Goal: Task Accomplishment & Management: Manage account settings

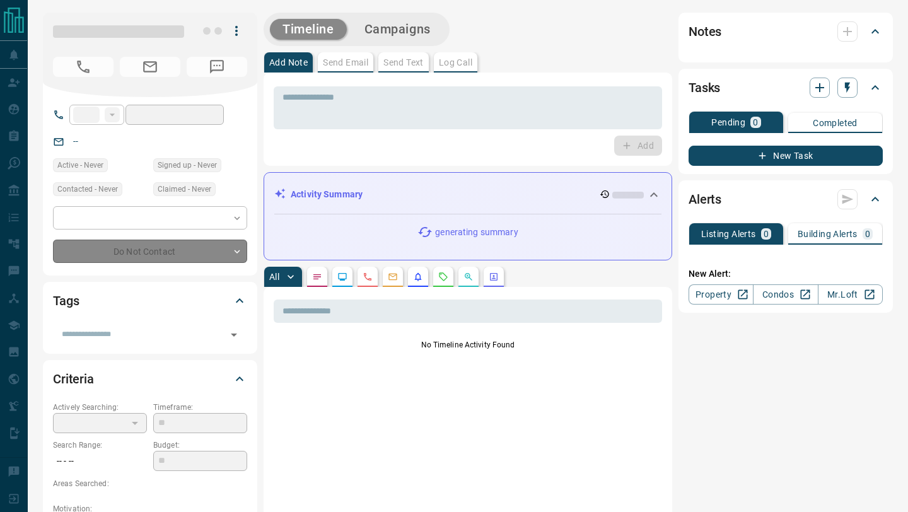
type input "**"
type input "**********"
type input "*"
type input "**"
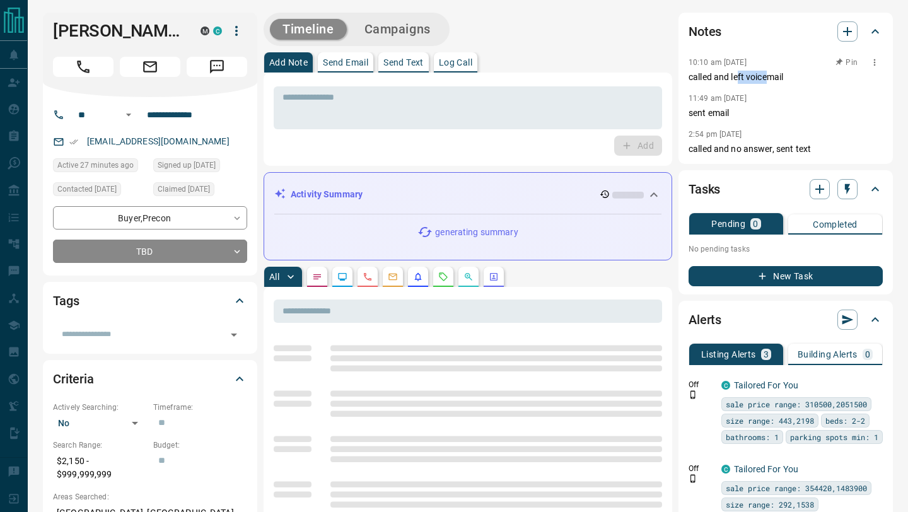
drag, startPoint x: 737, startPoint y: 77, endPoint x: 770, endPoint y: 79, distance: 32.9
click at [770, 79] on p "called and left voicemail" at bounding box center [786, 77] width 194 height 13
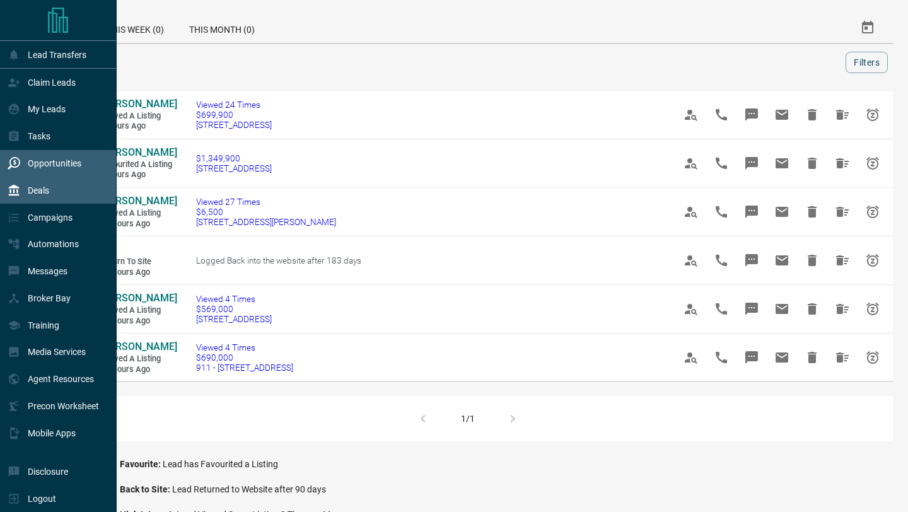
click at [7, 183] on div "Deals" at bounding box center [58, 190] width 117 height 27
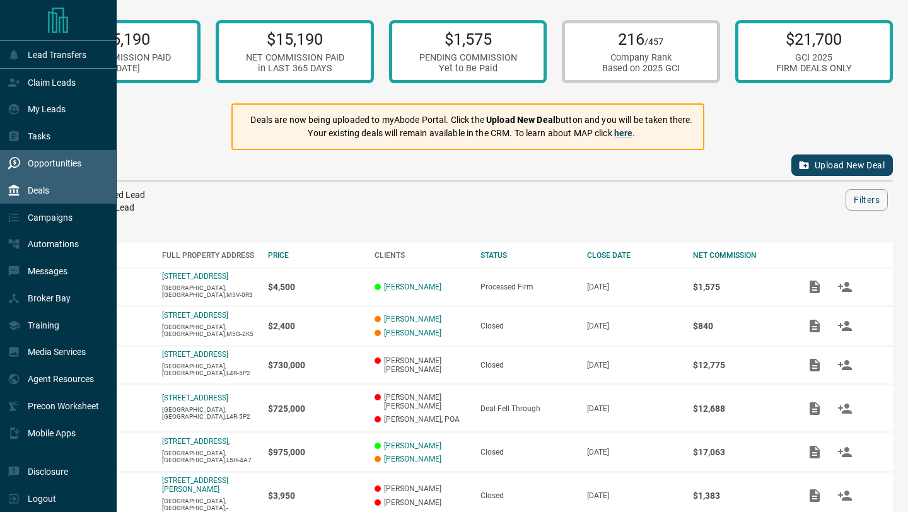
click at [24, 163] on div "Opportunities" at bounding box center [45, 163] width 74 height 21
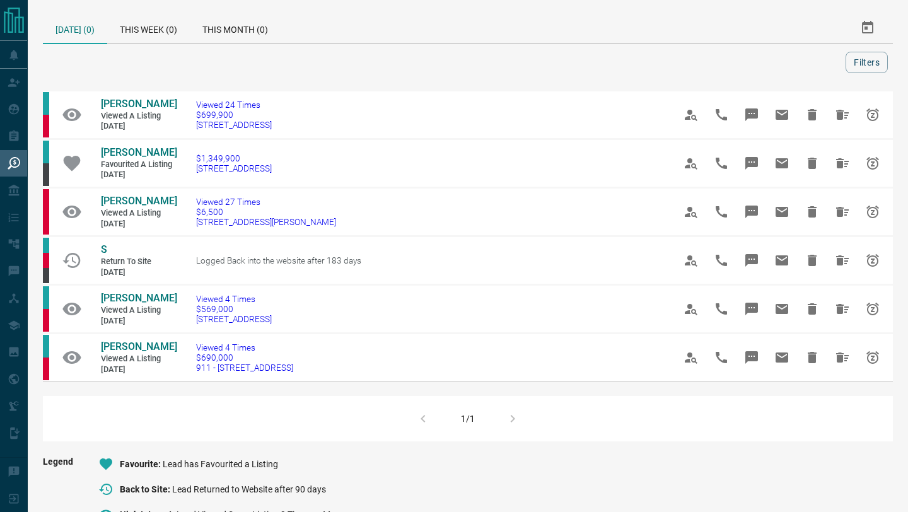
click at [395, 40] on div "Today (0) This Week (0) This Month (0)" at bounding box center [340, 28] width 595 height 30
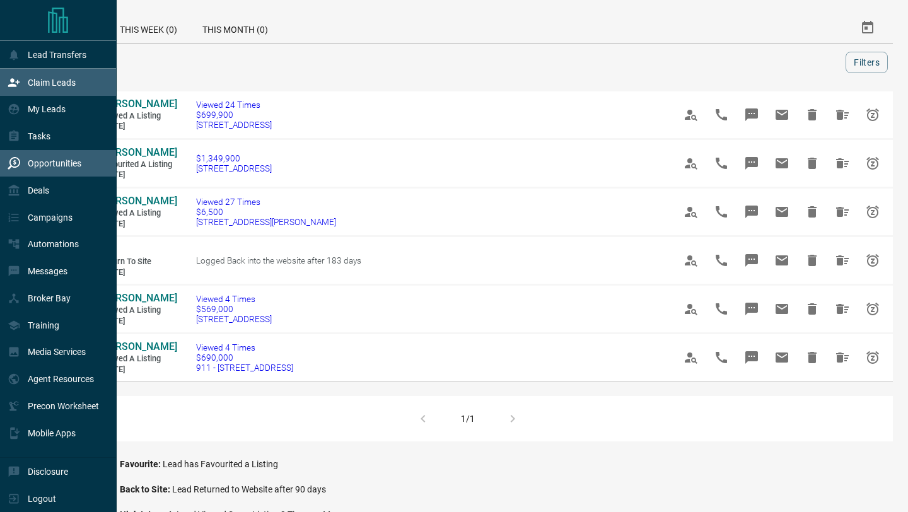
click at [13, 78] on icon at bounding box center [14, 82] width 13 height 13
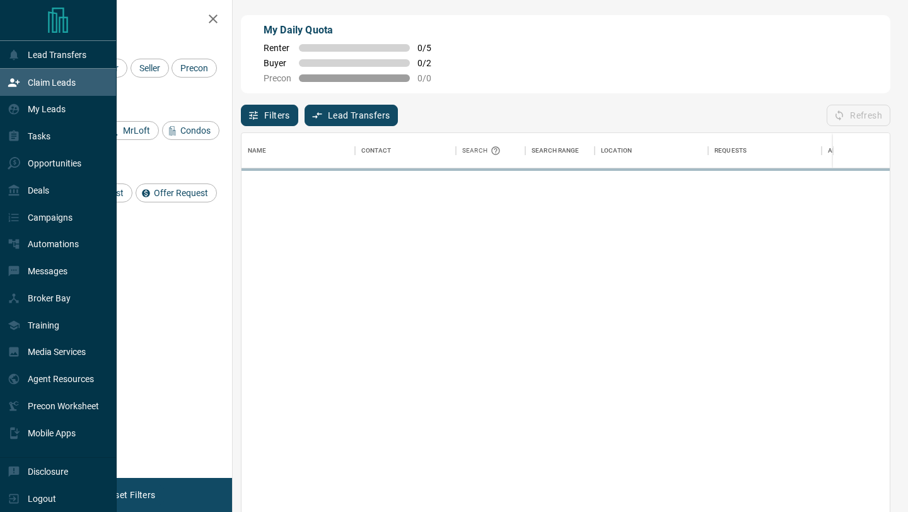
scroll to position [389, 648]
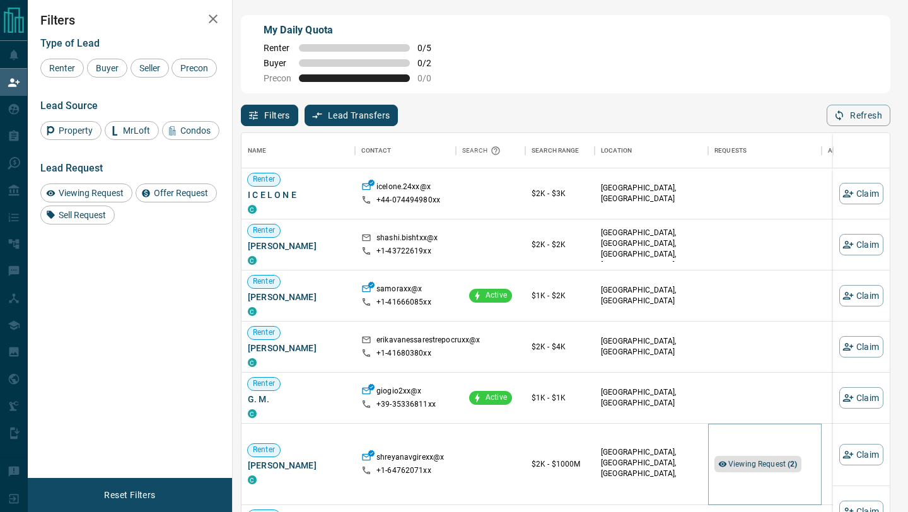
click at [756, 460] on span "Viewing Request ( 2 )" at bounding box center [762, 464] width 69 height 9
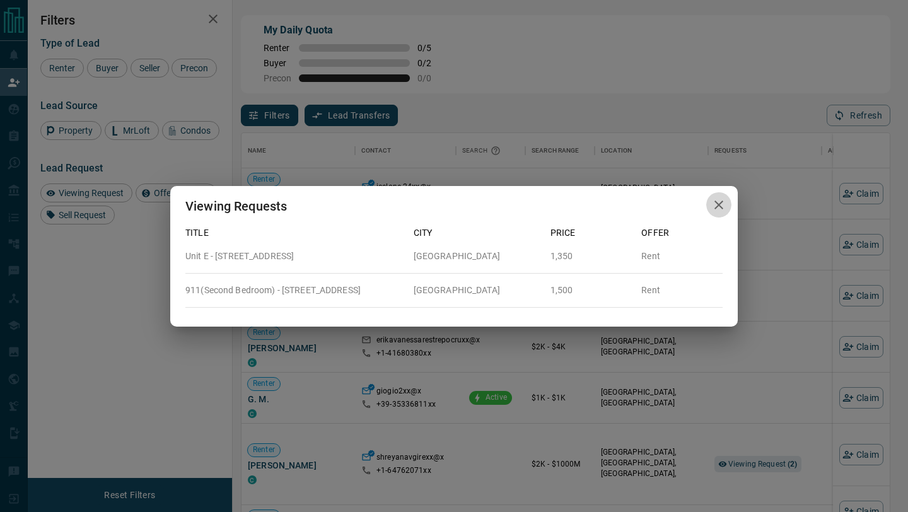
click at [716, 207] on icon "button" at bounding box center [719, 205] width 9 height 9
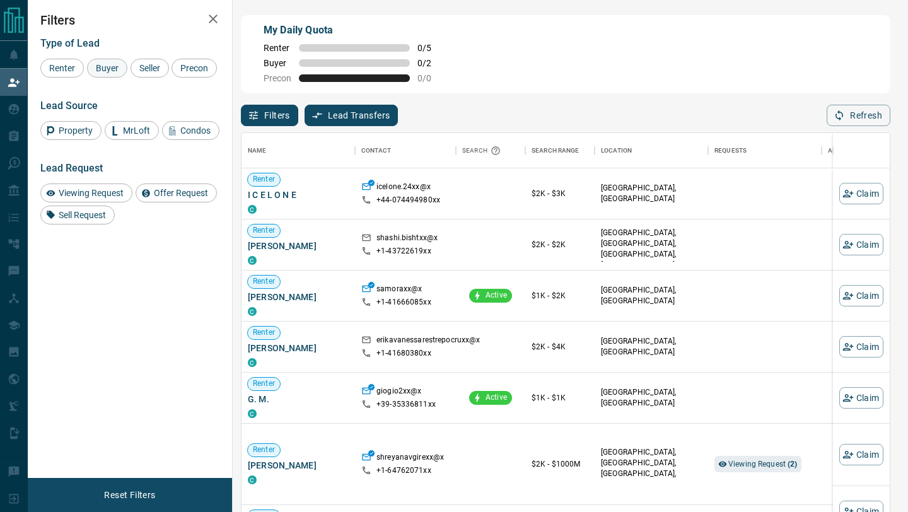
click at [103, 69] on span "Buyer" at bounding box center [107, 68] width 32 height 10
click at [151, 69] on span "Seller" at bounding box center [150, 68] width 30 height 10
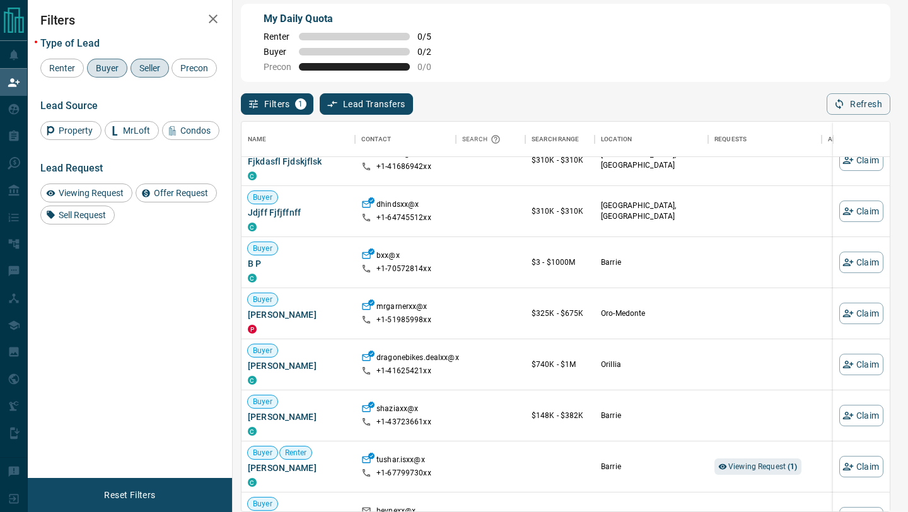
scroll to position [404, 0]
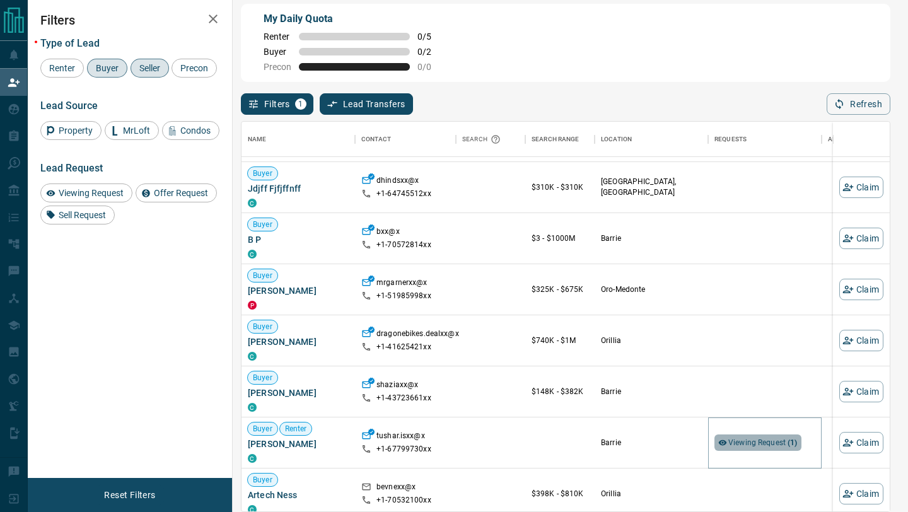
click at [745, 443] on span "Viewing Request ( 1 )" at bounding box center [762, 442] width 69 height 9
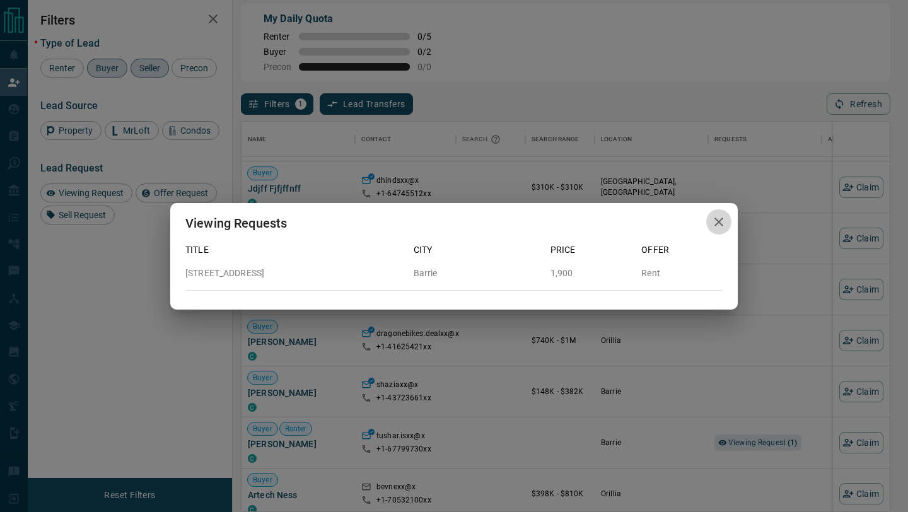
click at [717, 219] on icon "button" at bounding box center [718, 221] width 15 height 15
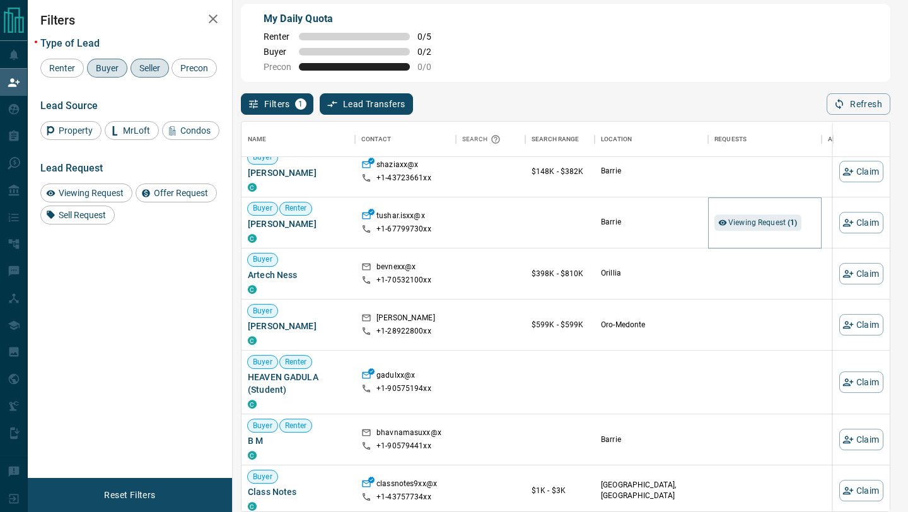
scroll to position [649, 0]
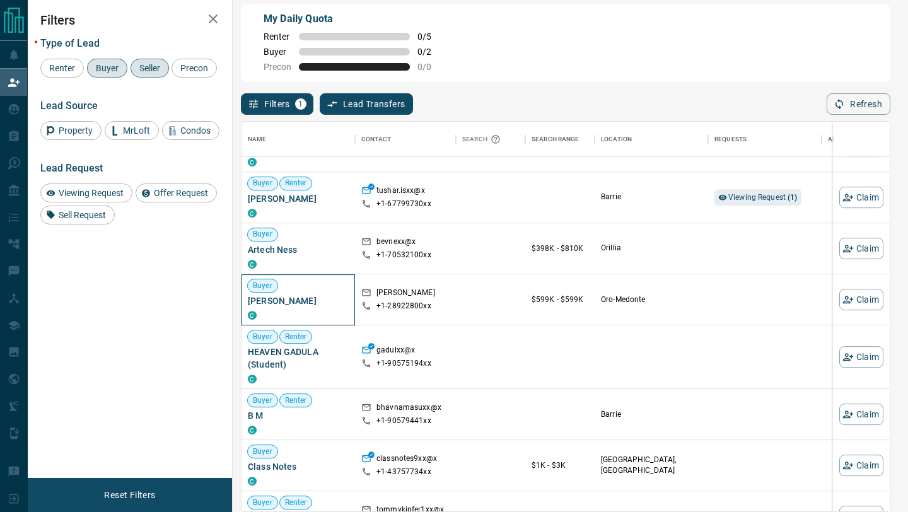
drag, startPoint x: 309, startPoint y: 303, endPoint x: 249, endPoint y: 301, distance: 59.9
click at [249, 301] on span "Clint Cranwell" at bounding box center [298, 301] width 101 height 13
copy span "Clint Cranwell"
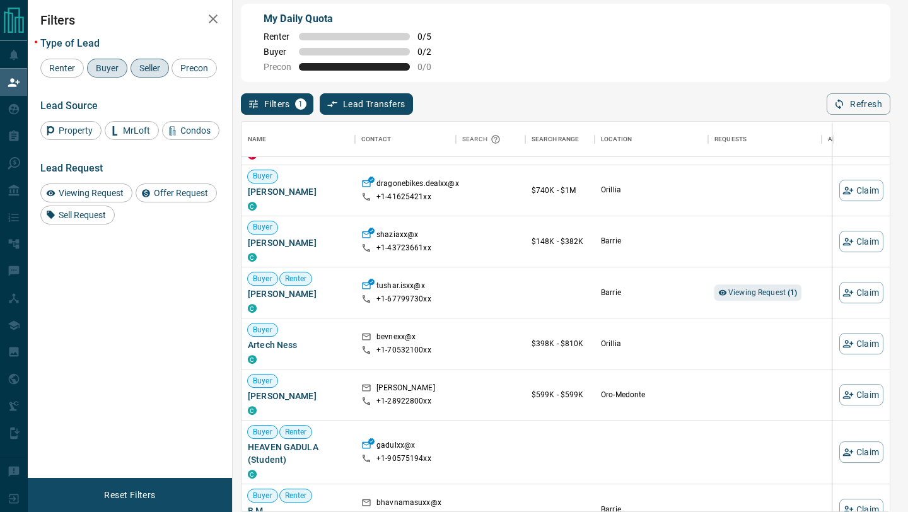
scroll to position [580, 0]
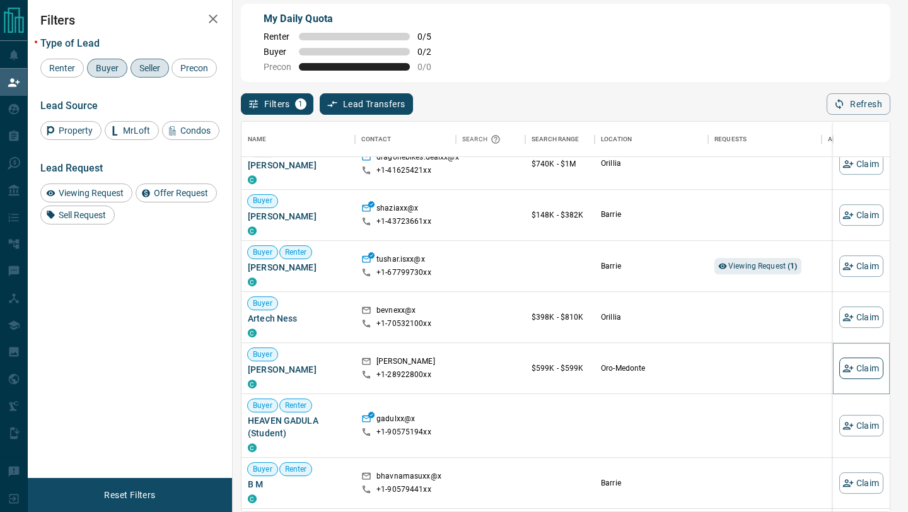
click at [869, 371] on button "Claim" at bounding box center [861, 368] width 44 height 21
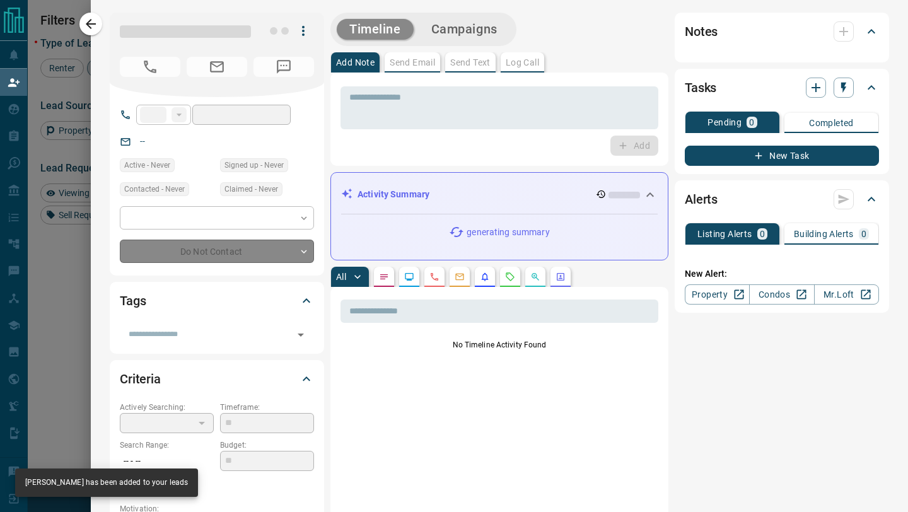
type input "**"
type input "**********"
type input "**"
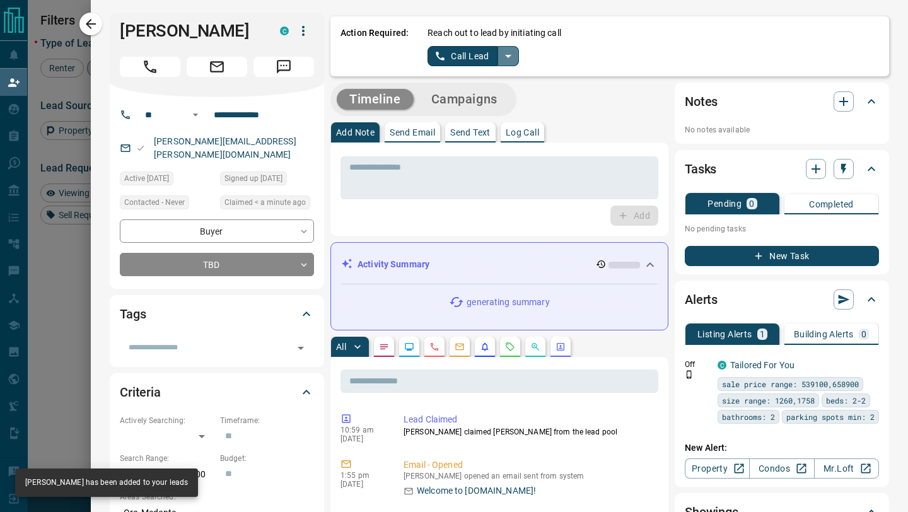
click at [512, 52] on icon "split button" at bounding box center [508, 56] width 15 height 15
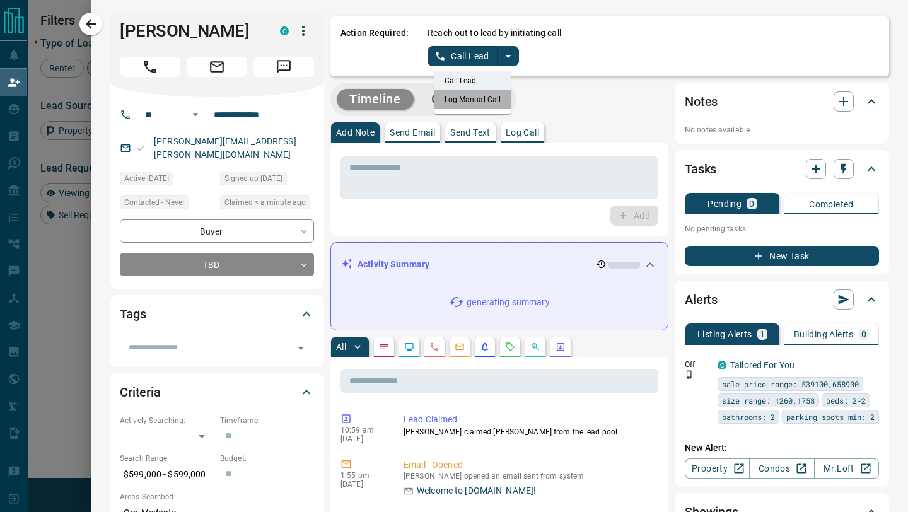
click at [481, 99] on li "Log Manual Call" at bounding box center [473, 99] width 77 height 19
click at [470, 59] on button "Log Manual Call" at bounding box center [469, 56] width 83 height 20
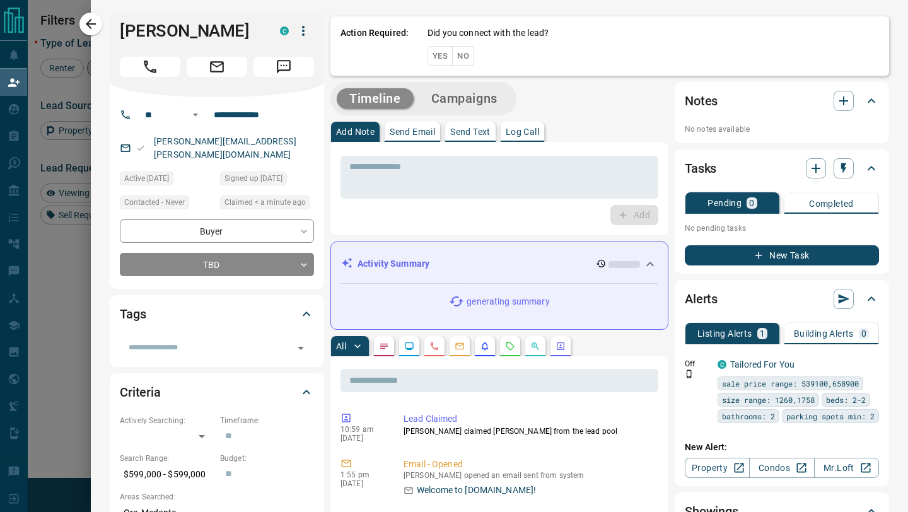
click at [465, 56] on button "No" at bounding box center [463, 56] width 22 height 20
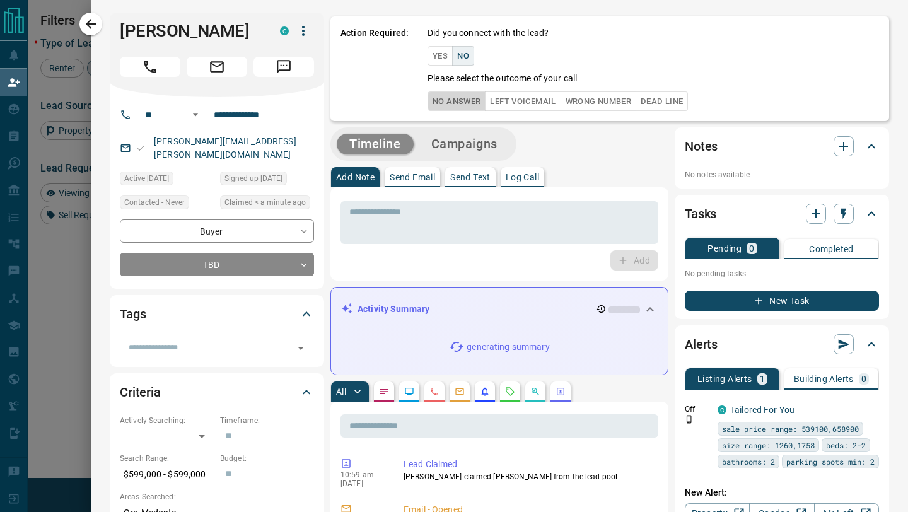
click at [455, 103] on button "No Answer" at bounding box center [457, 101] width 58 height 20
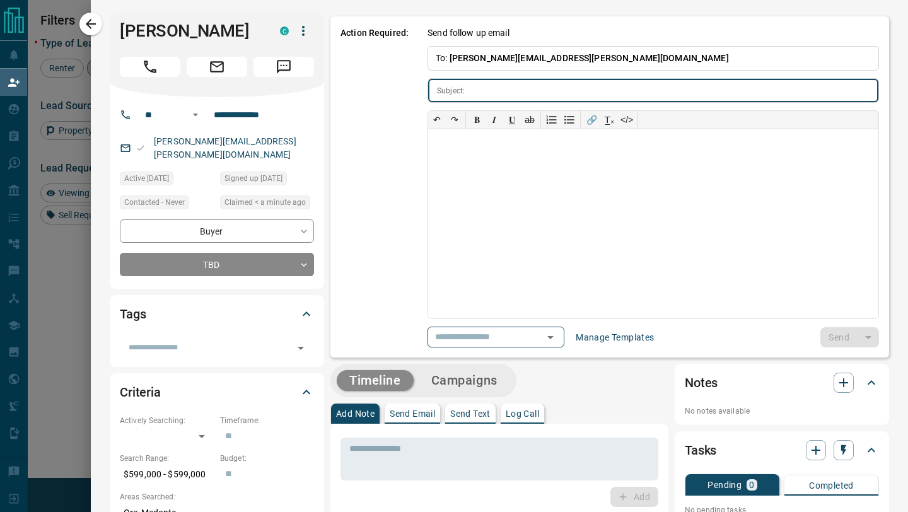
type input "**********"
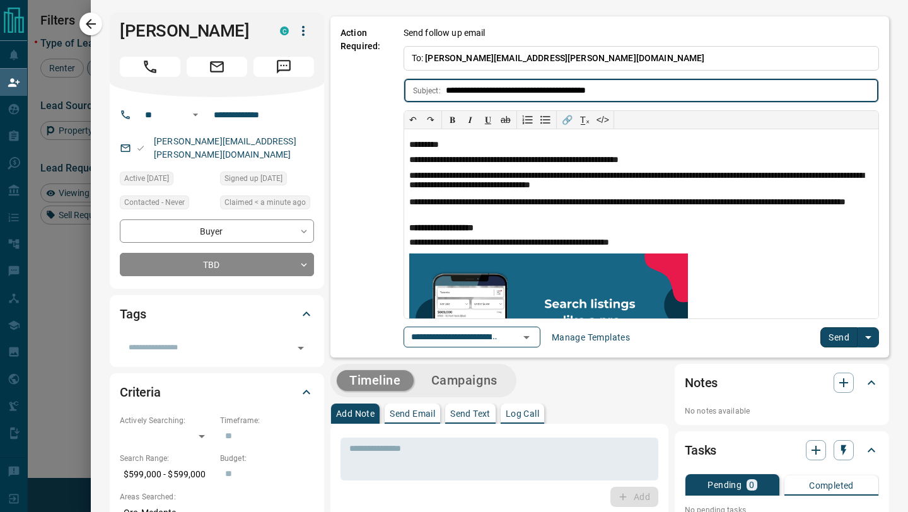
click at [848, 340] on button "Send" at bounding box center [839, 337] width 37 height 20
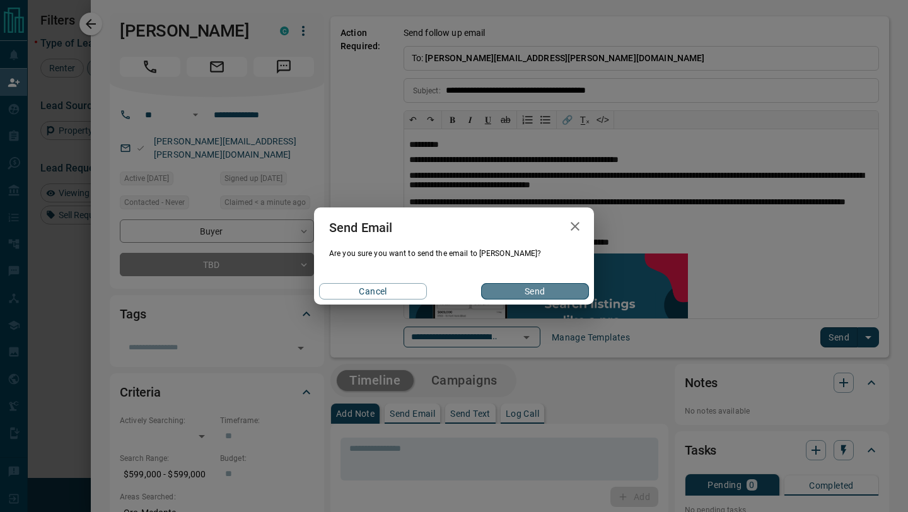
click at [550, 290] on button "Send" at bounding box center [535, 291] width 108 height 16
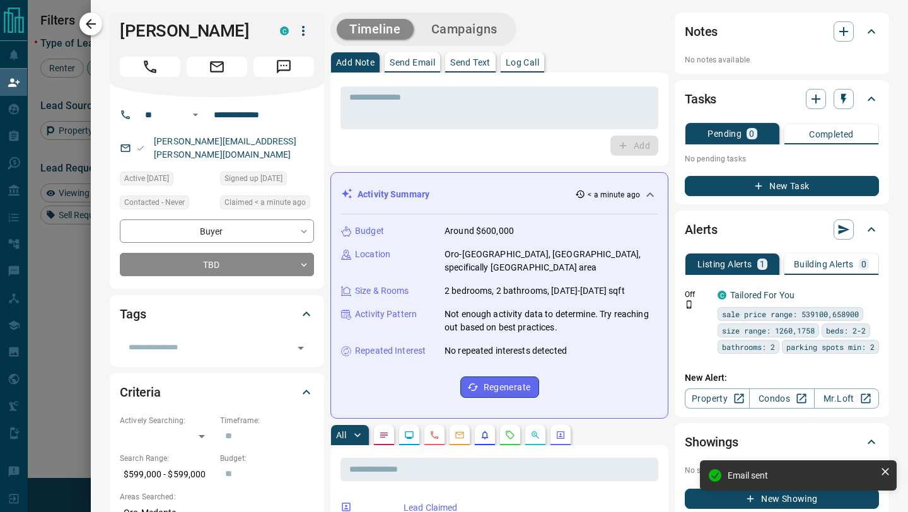
click at [85, 23] on icon "button" at bounding box center [90, 23] width 15 height 15
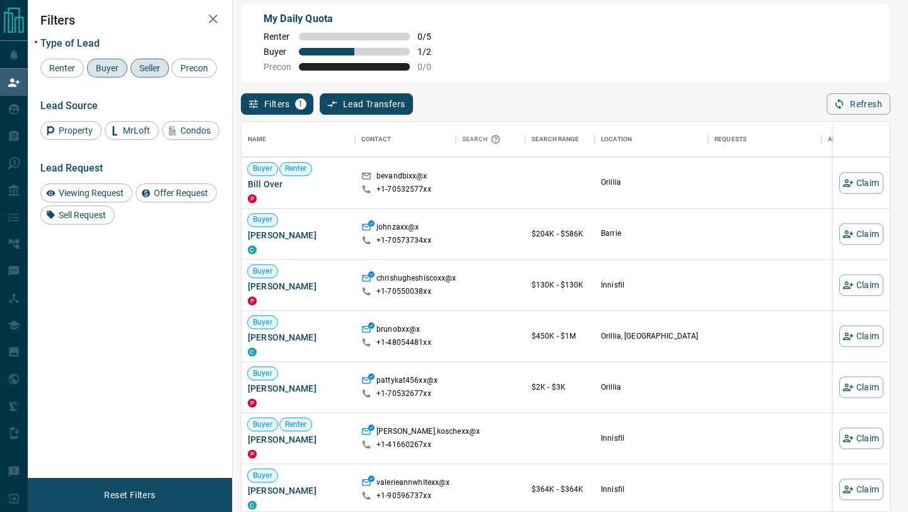
scroll to position [1036, 0]
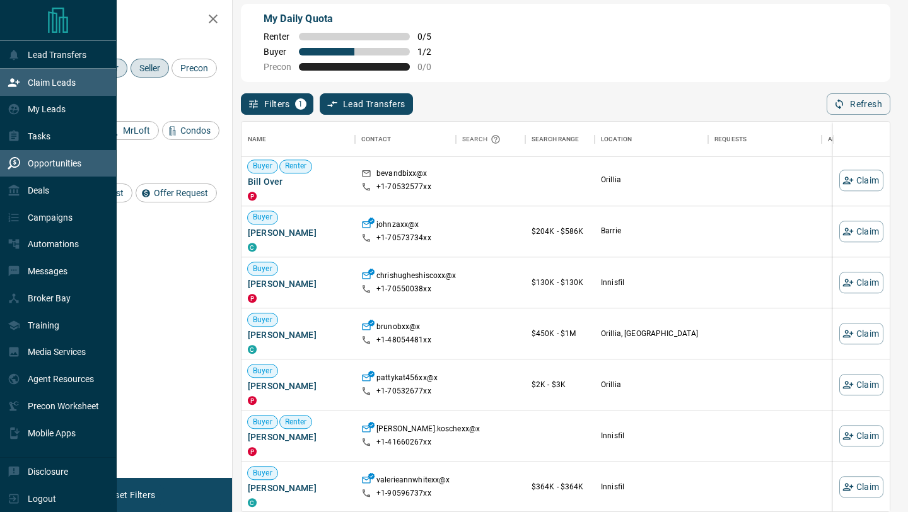
click at [4, 165] on div "Opportunities" at bounding box center [58, 163] width 117 height 27
